Goal: Find specific page/section: Find specific page/section

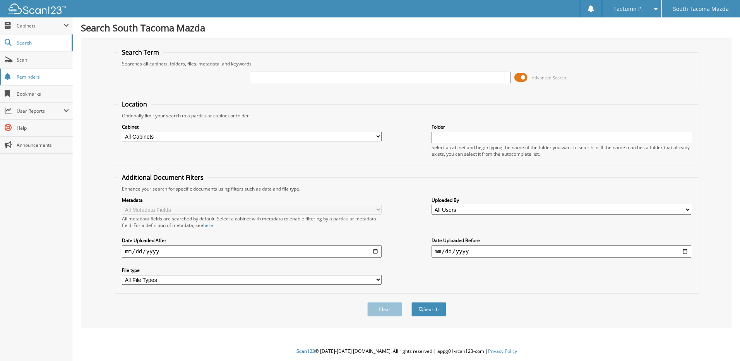
click at [27, 82] on link "Reminders" at bounding box center [36, 76] width 73 height 17
type input "GIRON"
click at [411, 302] on button "Search" at bounding box center [428, 309] width 35 height 14
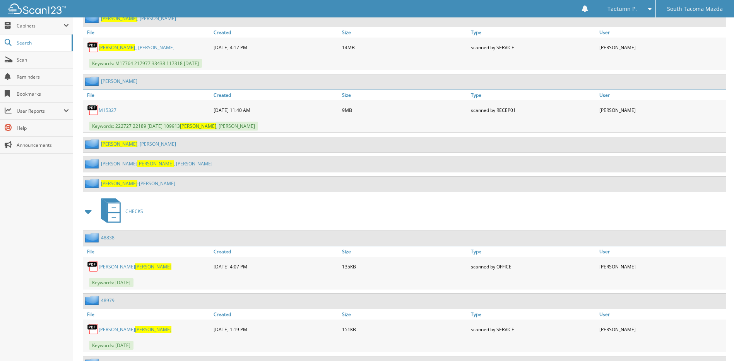
scroll to position [503, 0]
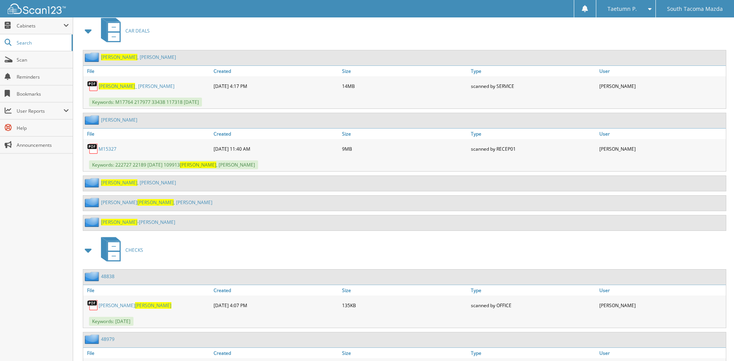
click at [123, 181] on link "[PERSON_NAME]" at bounding box center [138, 182] width 75 height 7
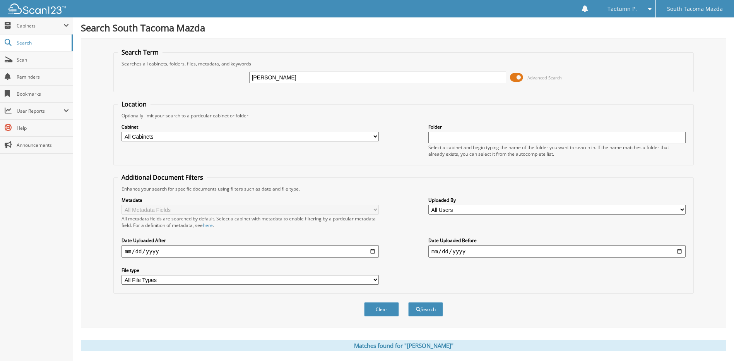
click at [262, 76] on input "GIRON" at bounding box center [377, 78] width 257 height 12
type input "GIVON"
click at [408, 302] on button "Search" at bounding box center [425, 309] width 35 height 14
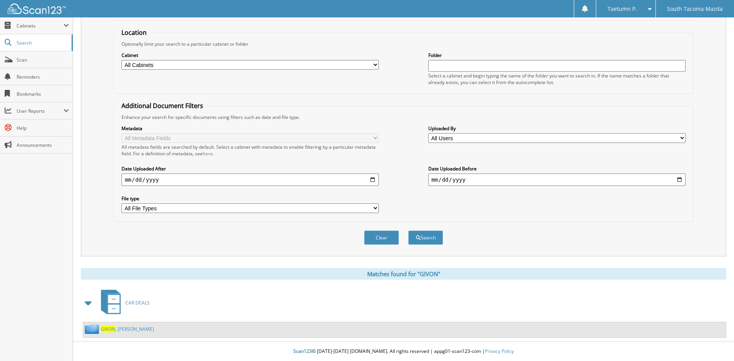
click at [108, 328] on span "GIVON" at bounding box center [108, 328] width 14 height 7
